Goal: Task Accomplishment & Management: Use online tool/utility

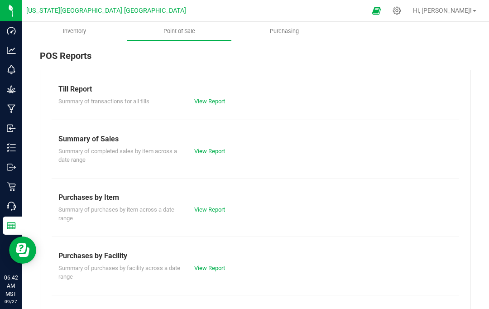
click at [12, 184] on icon at bounding box center [11, 186] width 9 height 9
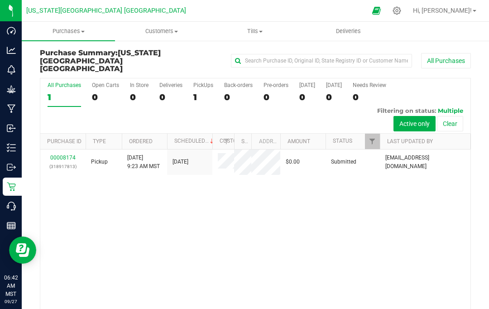
click at [0, 0] on p "Inventory" at bounding box center [0, 0] width 0 height 0
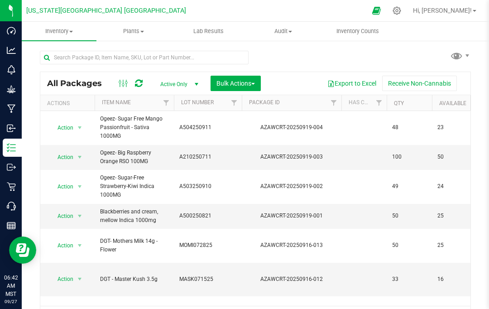
click at [364, 30] on span "Inventory Counts" at bounding box center [357, 31] width 67 height 8
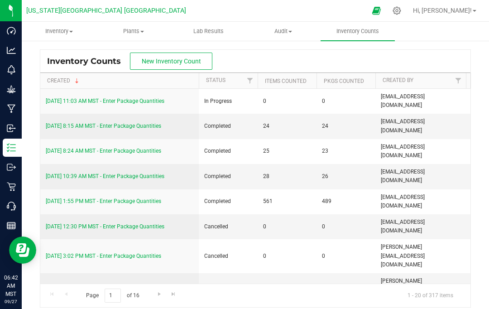
click at [149, 100] on link "[DATE] 11:03 AM MST - Enter Package Quantities" at bounding box center [105, 101] width 119 height 6
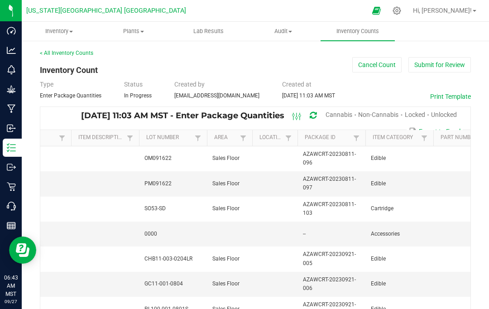
scroll to position [0, 195]
click at [59, 50] on link "< All Inventory Counts" at bounding box center [66, 53] width 53 height 6
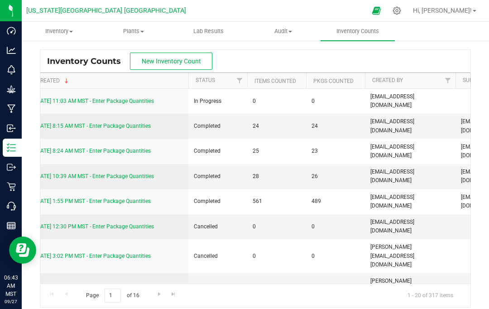
click at [56, 34] on span "Inventory" at bounding box center [59, 31] width 74 height 8
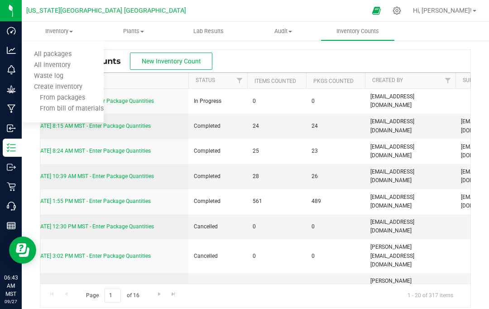
click at [453, 50] on div "Inventory Counts New Inventory Count" at bounding box center [255, 61] width 430 height 23
